Goal: Check status

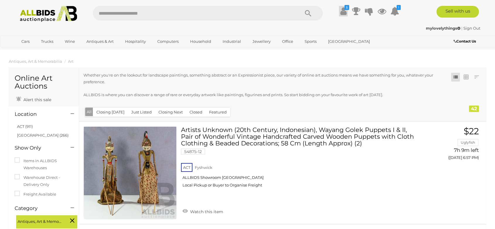
click at [346, 10] on link "$" at bounding box center [343, 11] width 9 height 11
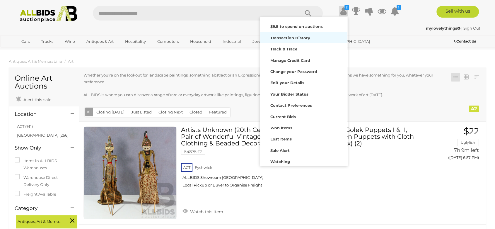
click at [302, 37] on strong "Transaction History" at bounding box center [290, 37] width 40 height 5
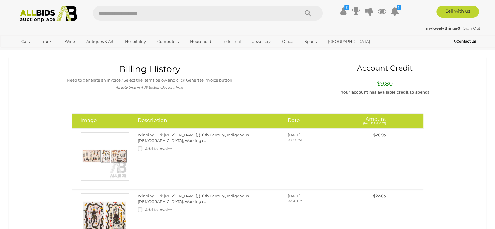
scroll to position [13, 0]
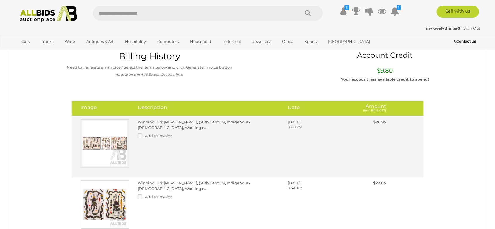
click at [250, 120] on link "Winning Bid: Duncan Roughsey, (20th Century, Indigenous-Australian, Working c..." at bounding box center [194, 125] width 113 height 10
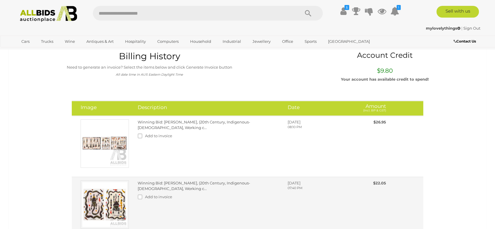
click at [202, 185] on link "Winning Bid: [PERSON_NAME], (20th Century, Indigenous-[DEMOGRAPHIC_DATA], Worki…" at bounding box center [194, 185] width 113 height 10
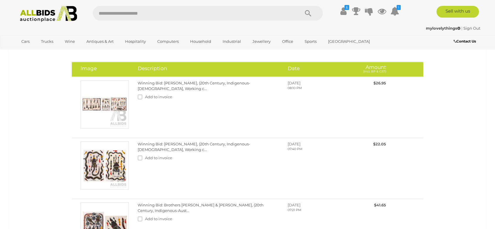
scroll to position [65, 0]
